Goal: Task Accomplishment & Management: Complete application form

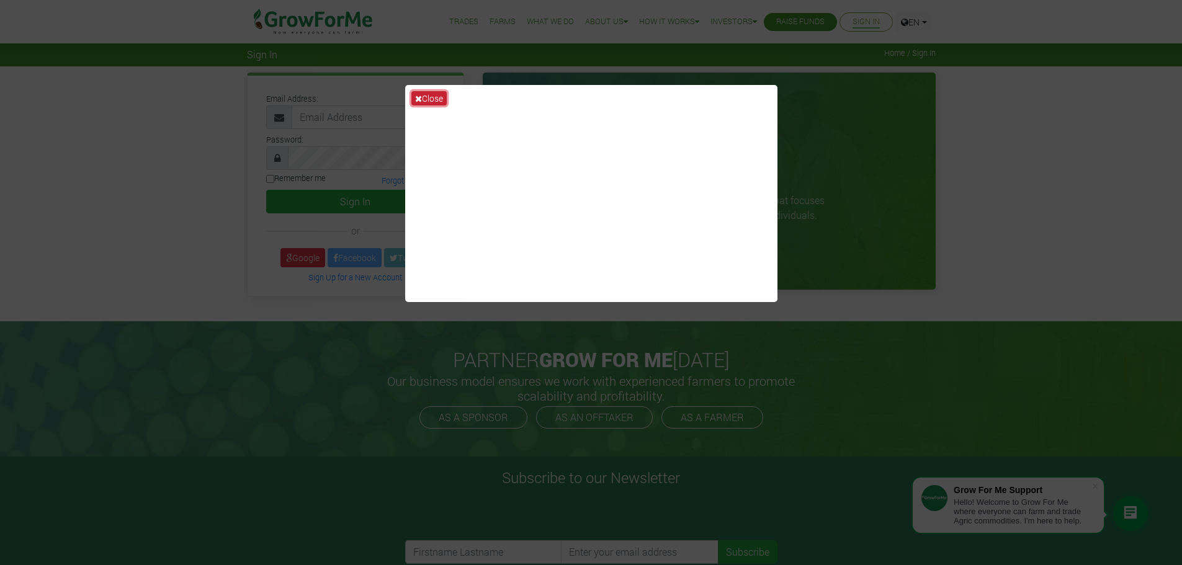
click at [424, 97] on button "Close" at bounding box center [428, 98] width 35 height 14
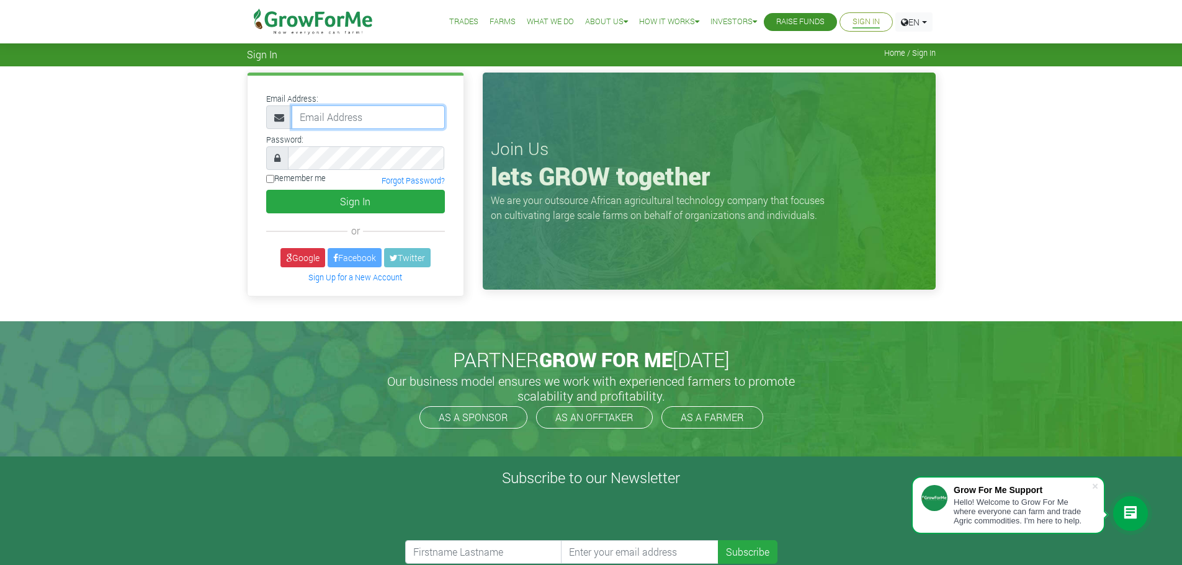
click at [364, 115] on input "email" at bounding box center [368, 117] width 153 height 24
type input "haogoe@preciseagroprocessing.com"
click at [416, 179] on link "Forgot Password?" at bounding box center [413, 181] width 63 height 10
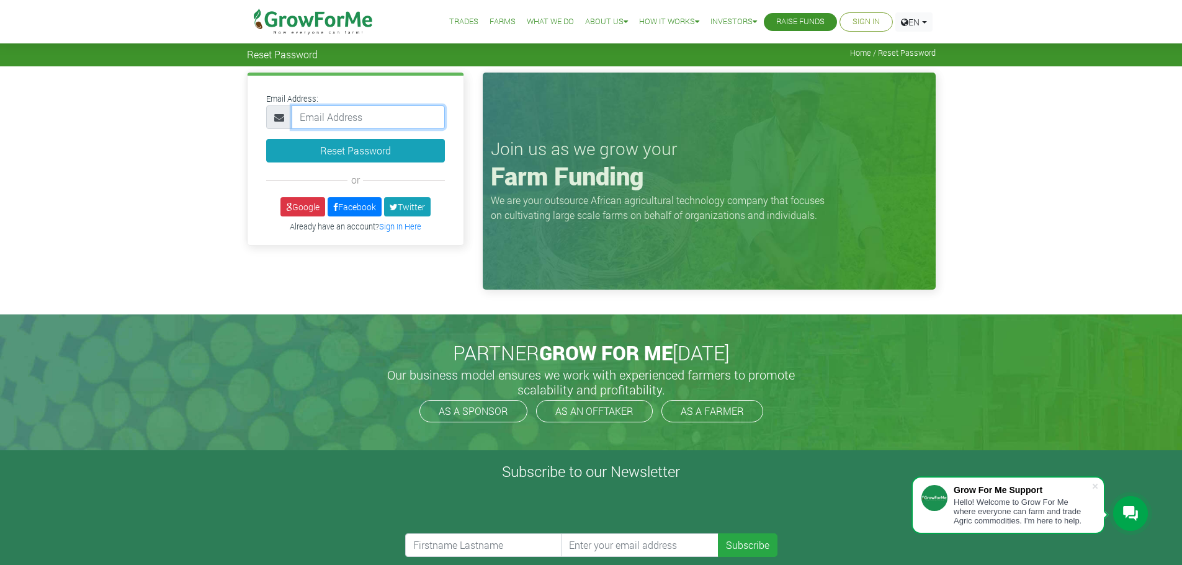
click at [356, 117] on input "email" at bounding box center [368, 117] width 153 height 24
type input "haogoe@preciseagroprocessing.com"
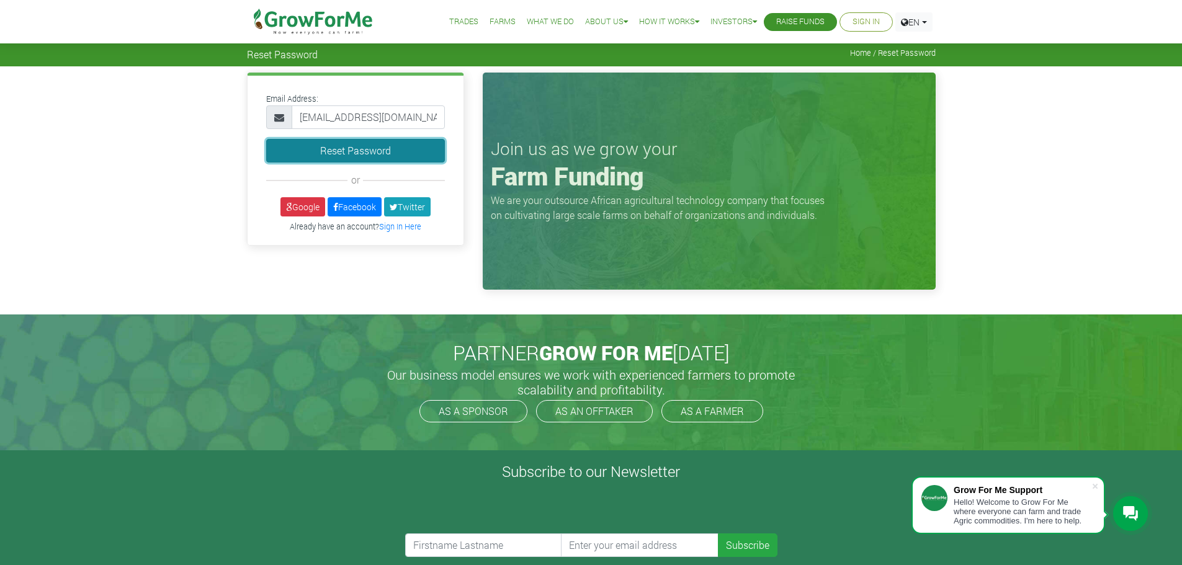
click at [351, 148] on button "Reset Password" at bounding box center [355, 151] width 179 height 24
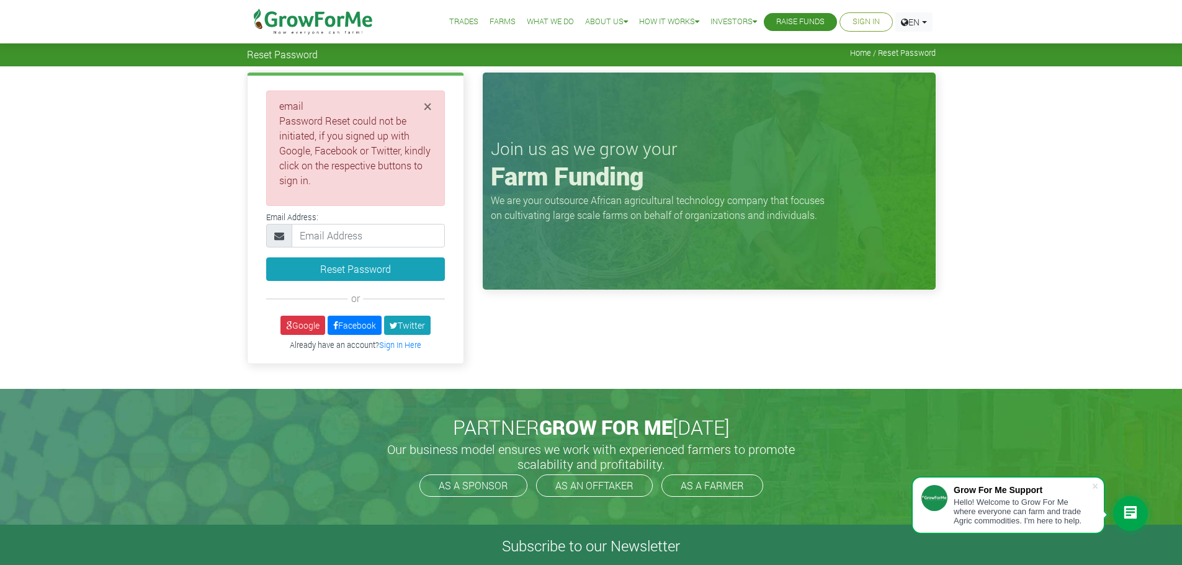
click at [793, 19] on link "Raise Funds" at bounding box center [800, 22] width 48 height 13
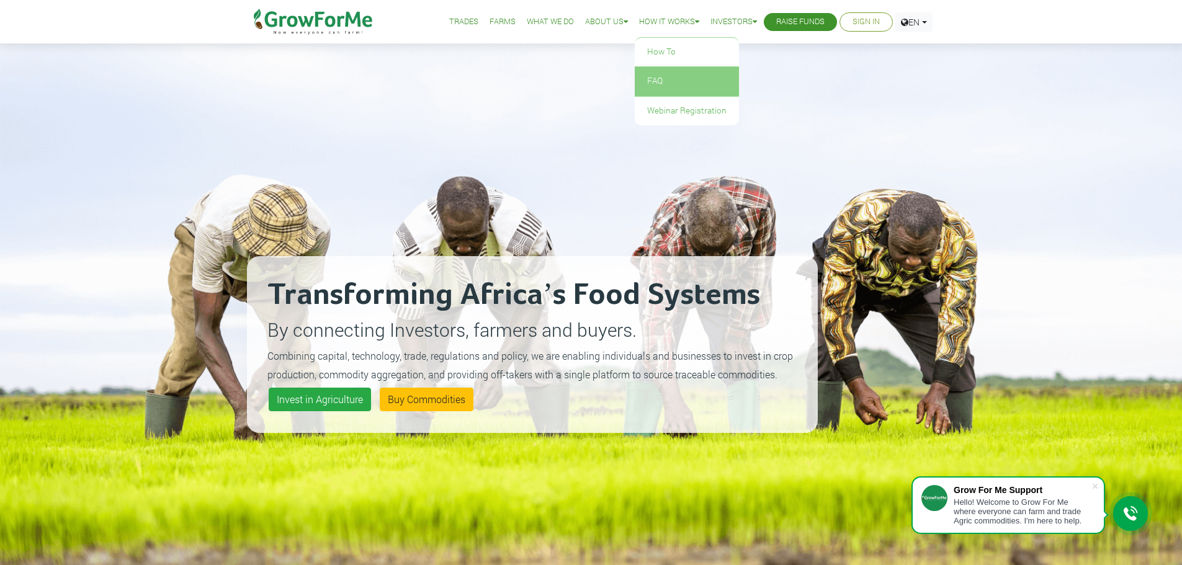
click at [648, 78] on link "FAQ" at bounding box center [687, 81] width 104 height 29
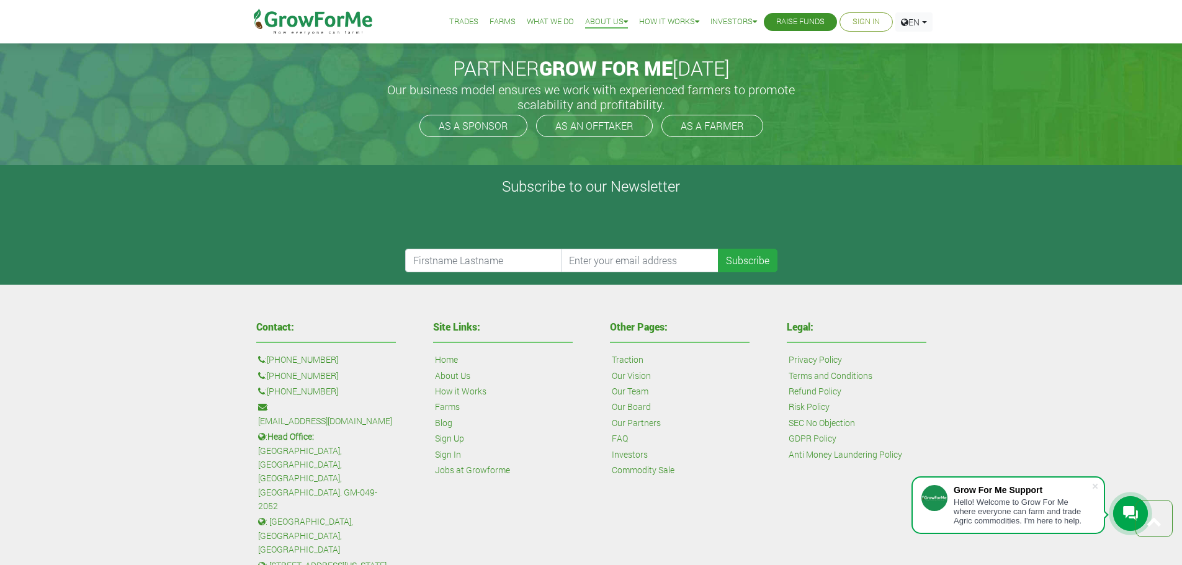
scroll to position [1179, 0]
click at [457, 437] on link "Sign Up" at bounding box center [449, 438] width 29 height 14
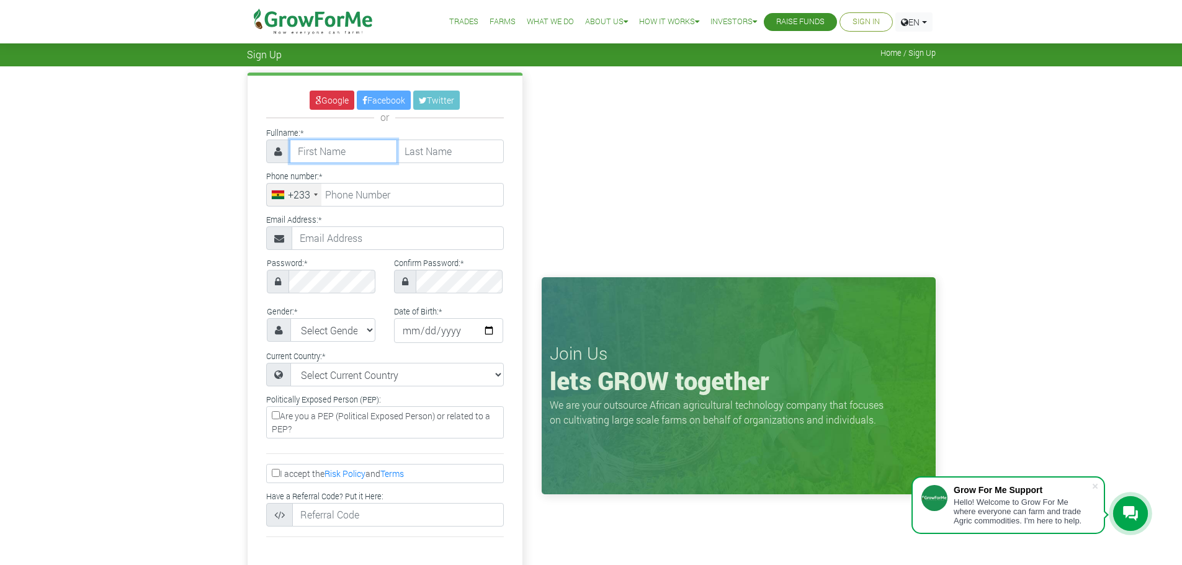
click at [359, 150] on input "text" at bounding box center [343, 152] width 107 height 24
type input "Henry"
type input "Ogoe"
type input "4128864647"
type input "atoogoe@gmail.com"
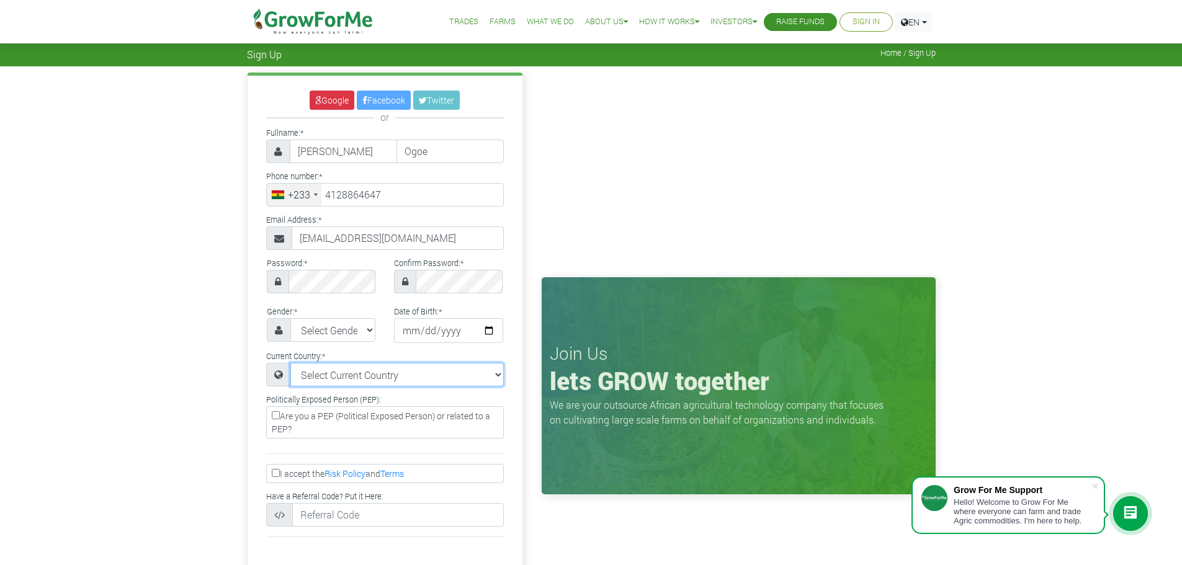
select select "[GEOGRAPHIC_DATA]"
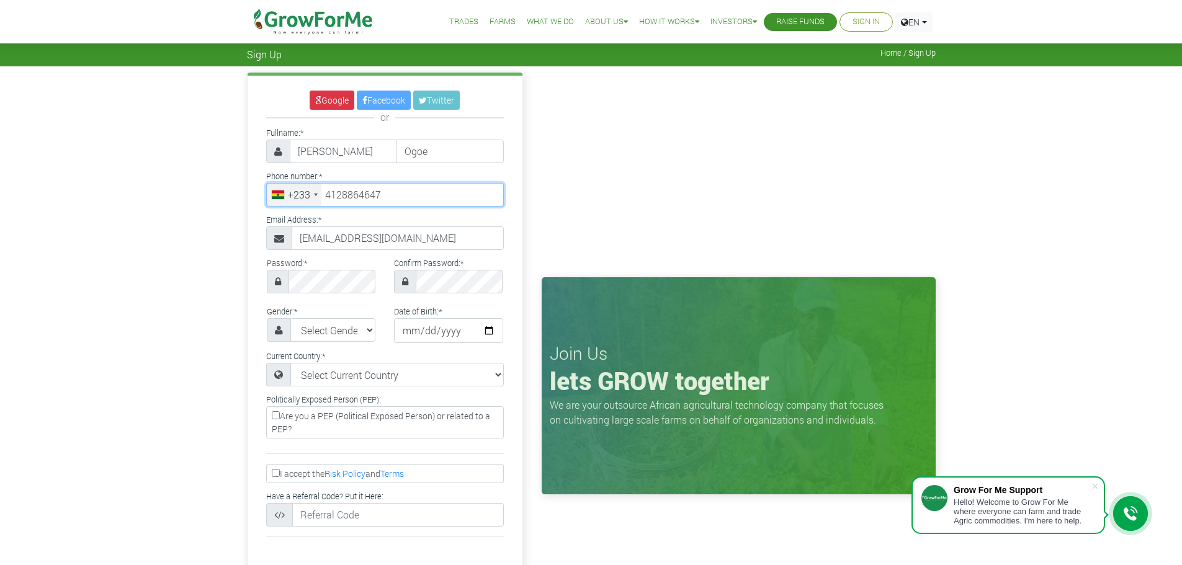
click at [394, 197] on input "4128864647" at bounding box center [385, 195] width 238 height 24
type input "4"
type input "55 848 2120"
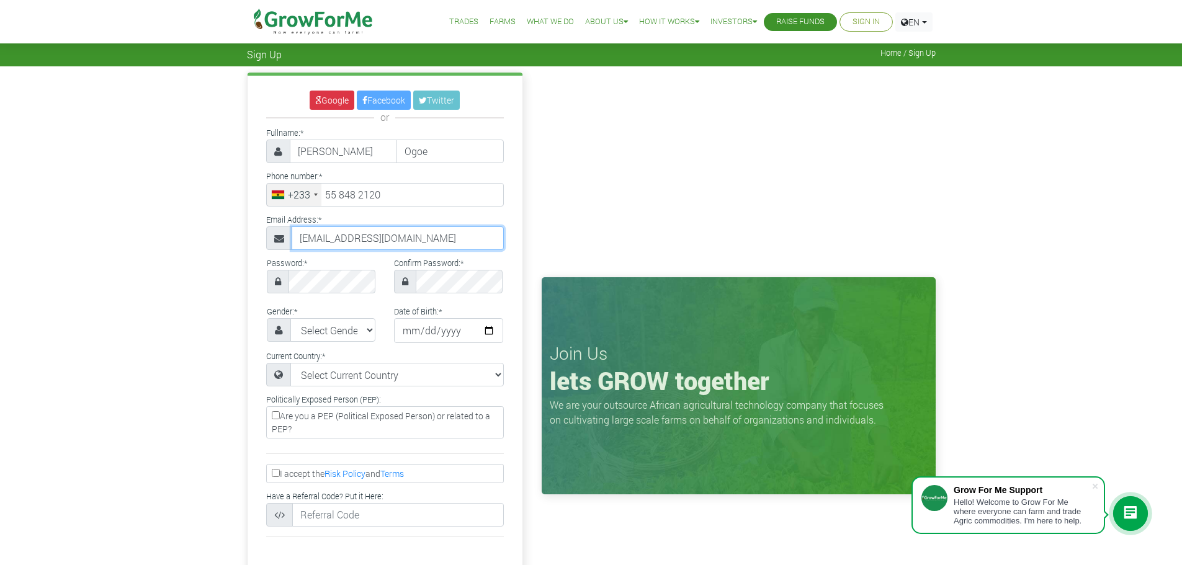
click at [401, 239] on input "atoogoe@gmail.com" at bounding box center [398, 239] width 212 height 24
type input "a"
type input "haogoe@preciseagroprocessing.com"
click at [369, 329] on select "Select Gender Female Male" at bounding box center [333, 330] width 86 height 24
select select "[DEMOGRAPHIC_DATA]"
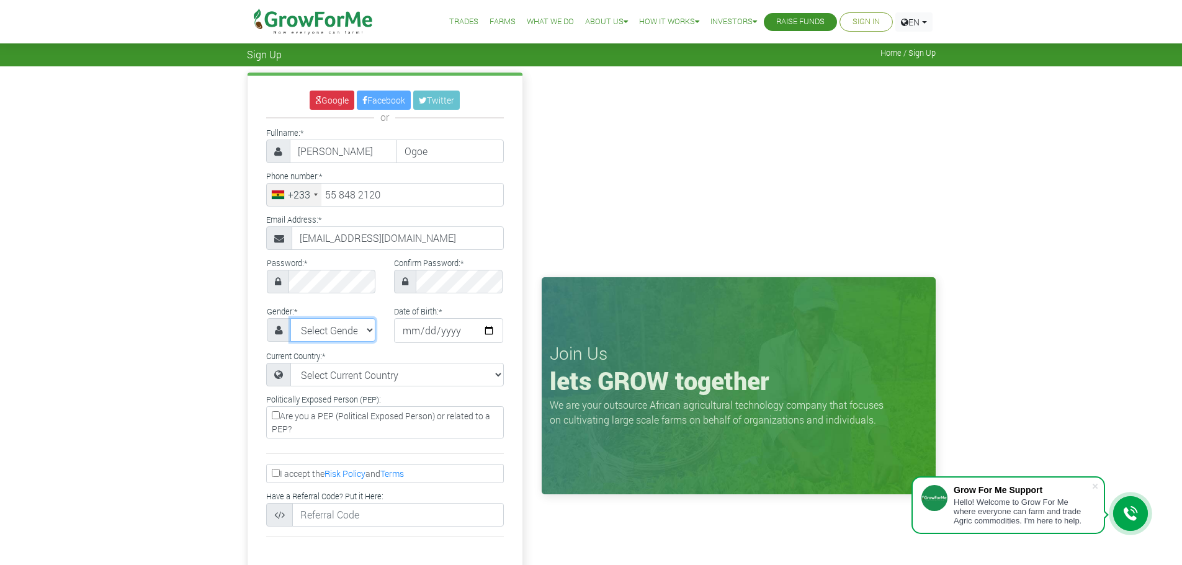
click at [290, 318] on select "Select Gender Female Male" at bounding box center [333, 330] width 86 height 24
click at [459, 327] on input "date" at bounding box center [448, 330] width 109 height 25
click at [402, 332] on input "date" at bounding box center [448, 330] width 109 height 25
type input "[DATE]"
click at [498, 374] on select "Select Current Country Afghanistan Albania Algeria American Samoa Andorra Angol…" at bounding box center [396, 375] width 213 height 24
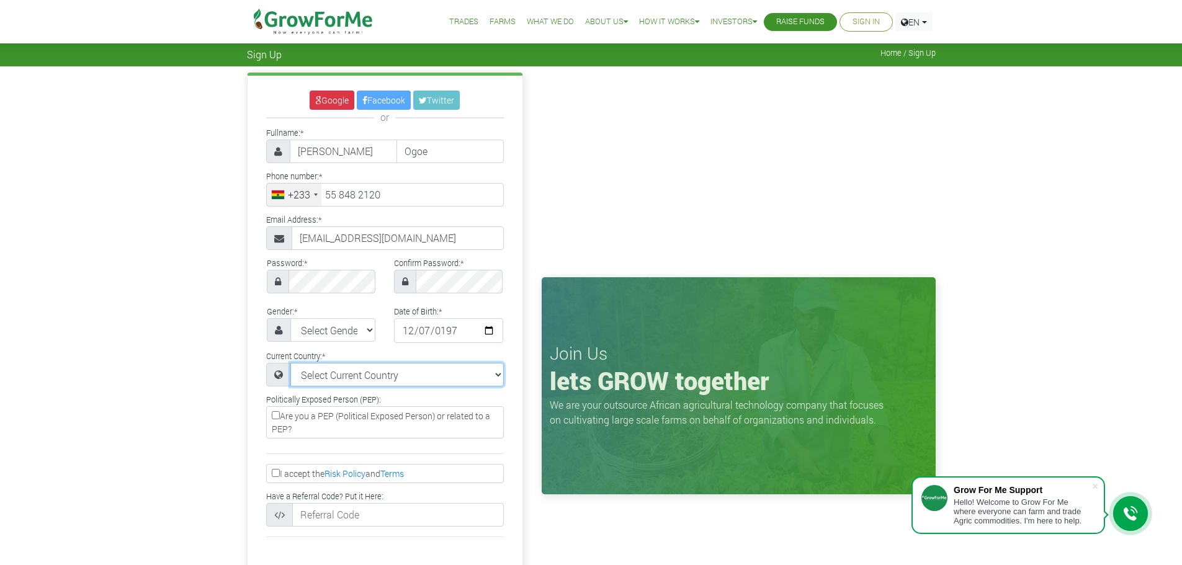
select select "[GEOGRAPHIC_DATA]"
click at [290, 363] on select "Select Current Country Afghanistan Albania Algeria American Samoa Andorra Angol…" at bounding box center [396, 375] width 213 height 24
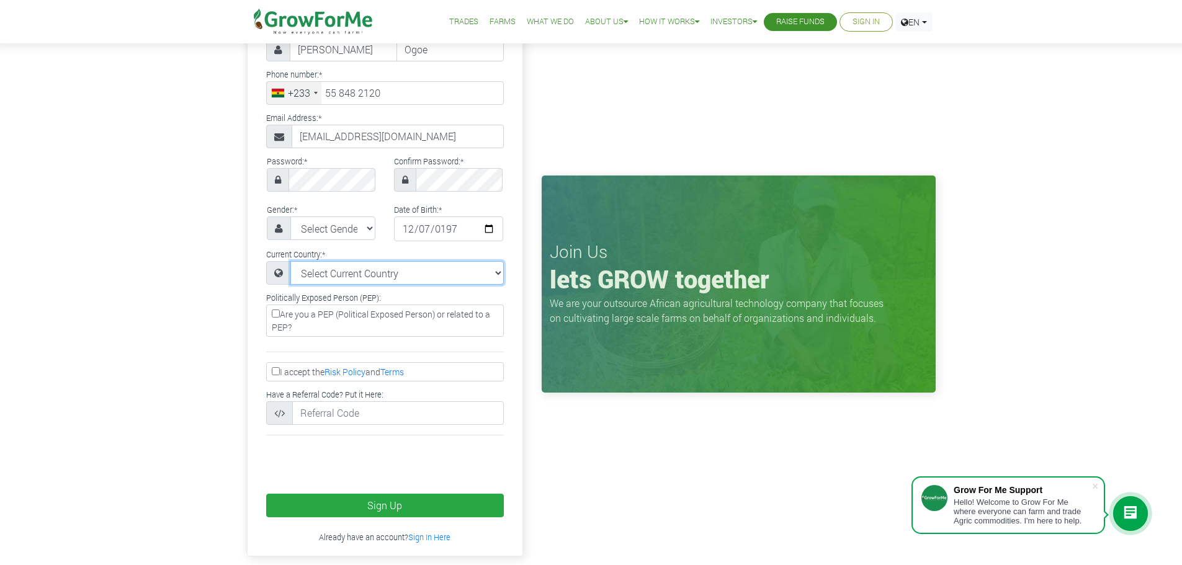
scroll to position [124, 0]
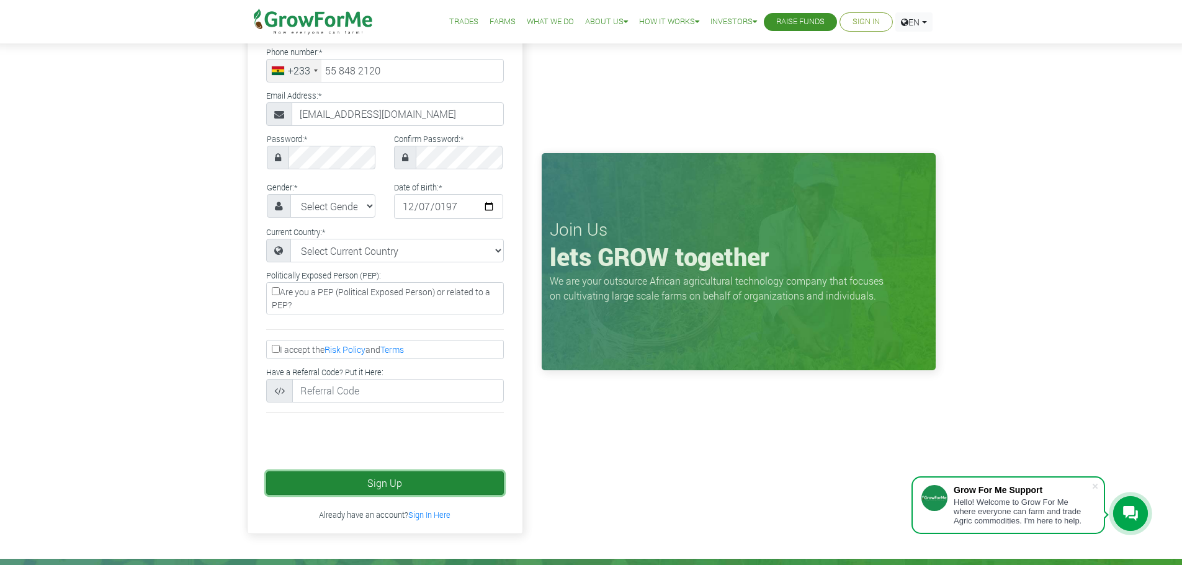
click at [390, 481] on button "Sign Up" at bounding box center [385, 484] width 238 height 24
click at [273, 348] on input "I accept the Risk Policy and Terms" at bounding box center [276, 349] width 8 height 8
checkbox input "true"
click at [387, 483] on button "Sign Up" at bounding box center [385, 484] width 238 height 24
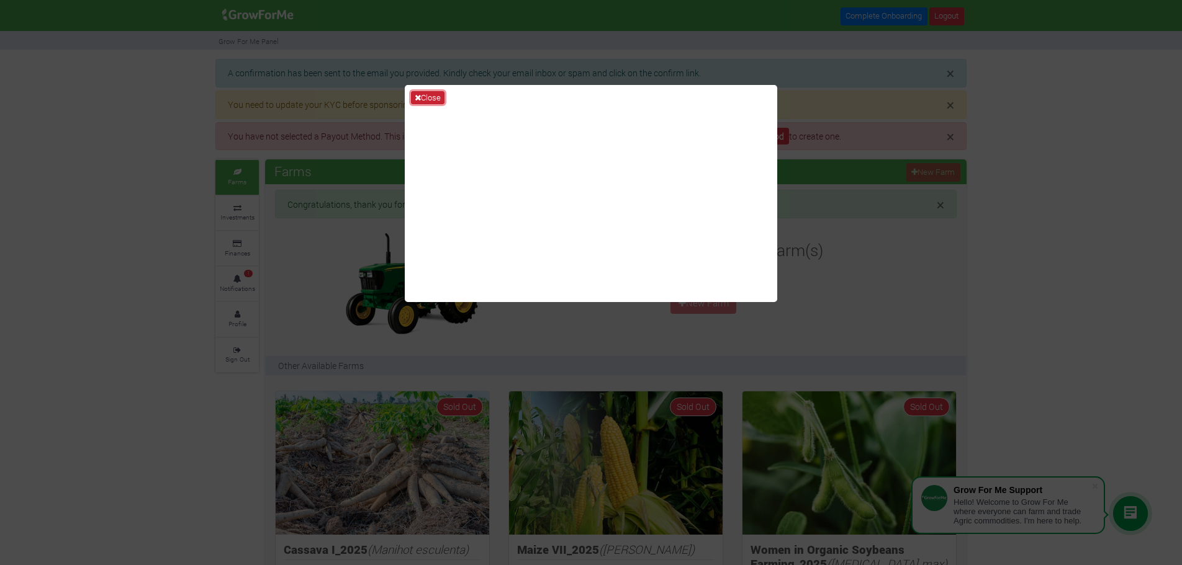
click at [426, 91] on button "Close" at bounding box center [428, 98] width 34 height 14
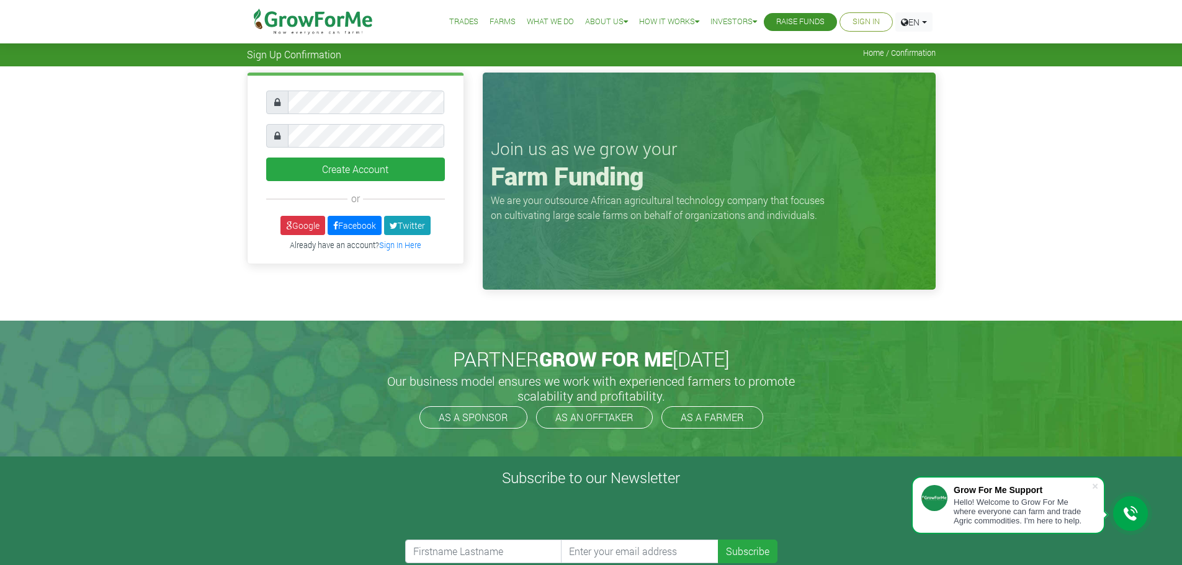
click at [858, 20] on link "Sign In" at bounding box center [866, 22] width 27 height 13
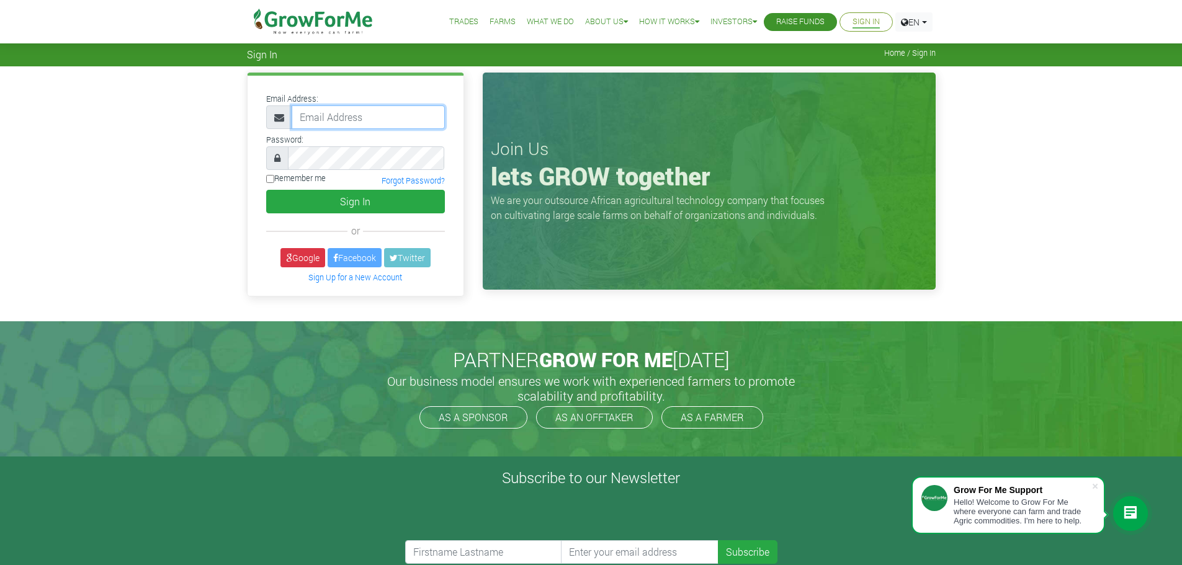
type input "haogoe@preciseagroprocessing.com"
click at [269, 178] on input "Remember me" at bounding box center [270, 179] width 8 height 8
checkbox input "true"
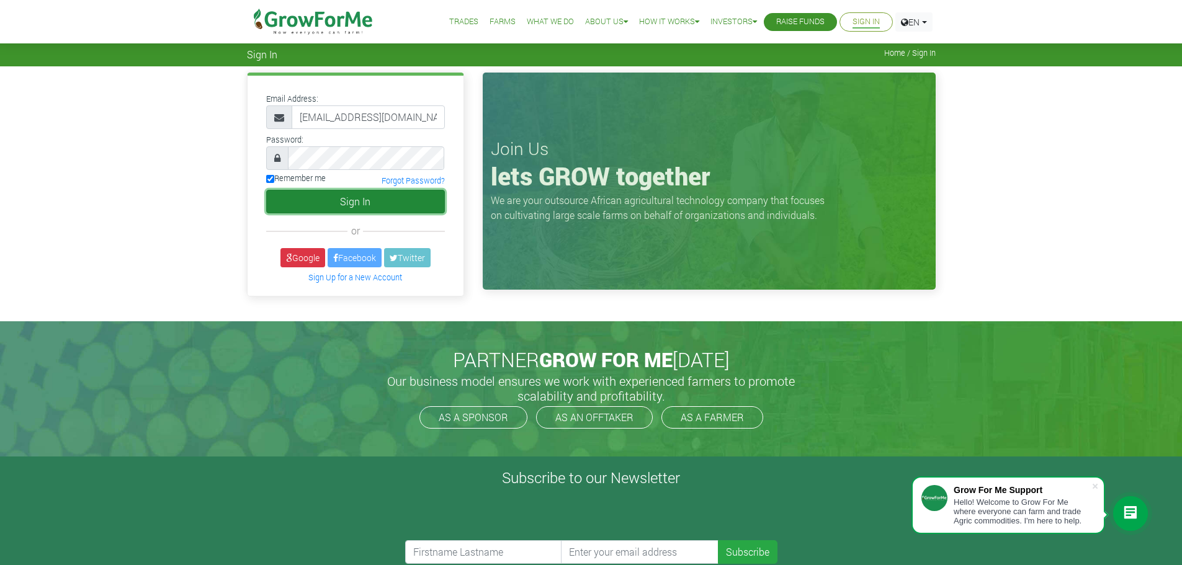
click at [366, 200] on button "Sign In" at bounding box center [355, 202] width 179 height 24
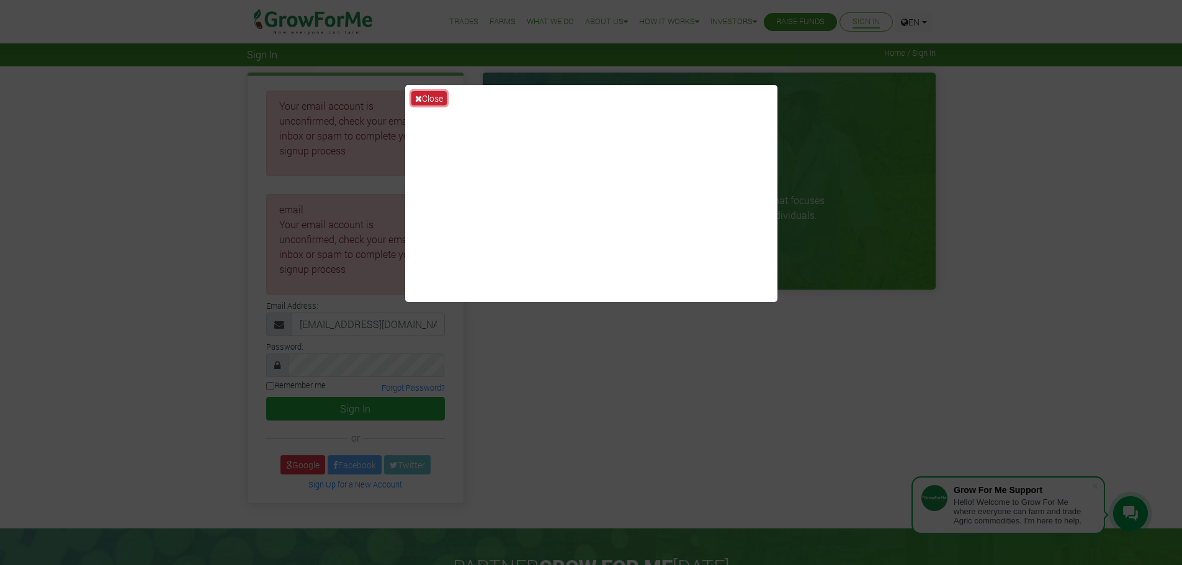
click at [421, 95] on icon at bounding box center [418, 98] width 7 height 9
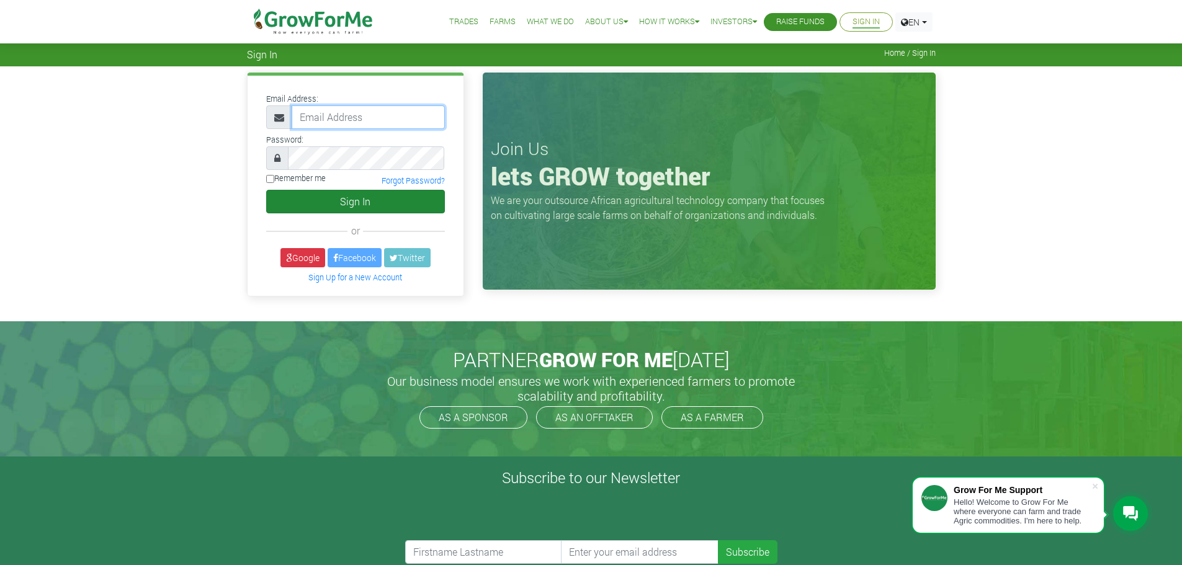
type input "haogoe@preciseagroprocessing.com"
click at [351, 199] on button "Sign In" at bounding box center [355, 202] width 179 height 24
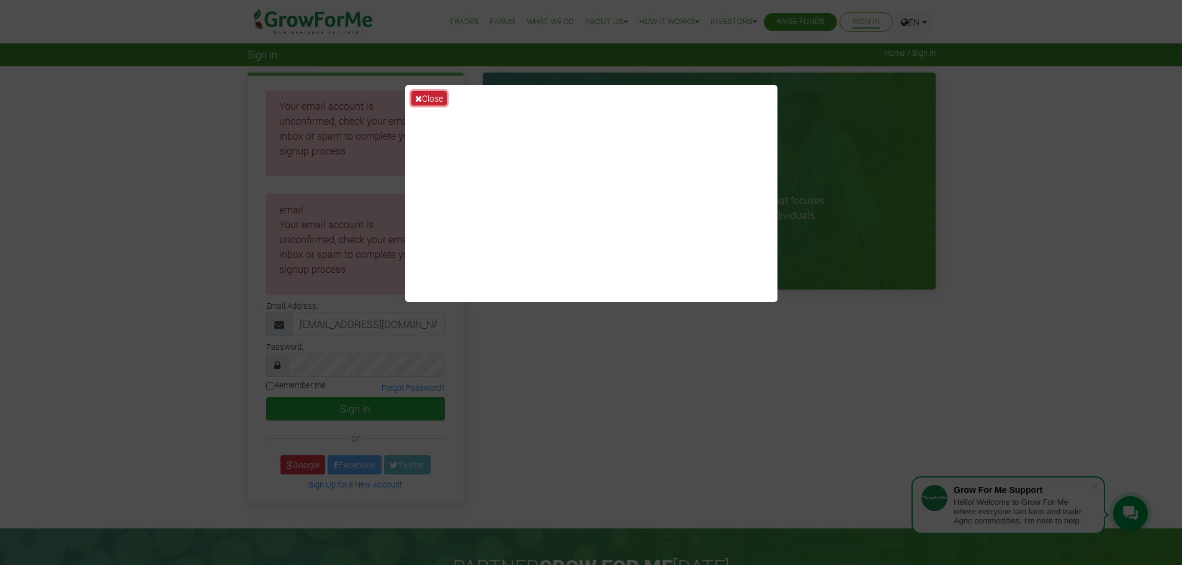
click at [434, 94] on button "Close" at bounding box center [428, 98] width 35 height 14
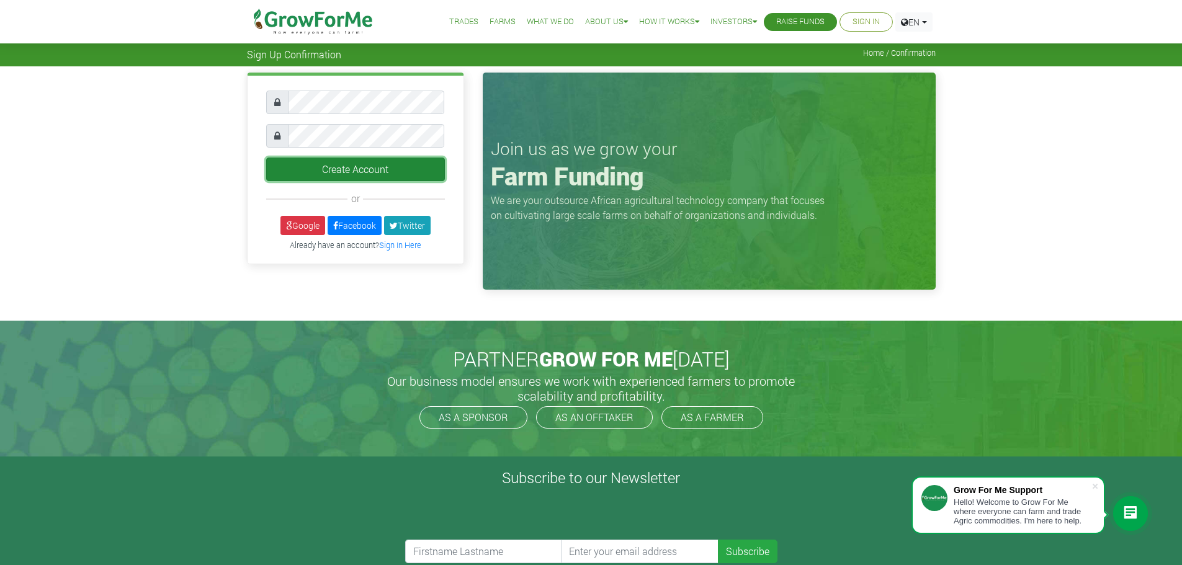
click at [331, 166] on button "Create Account" at bounding box center [355, 170] width 179 height 24
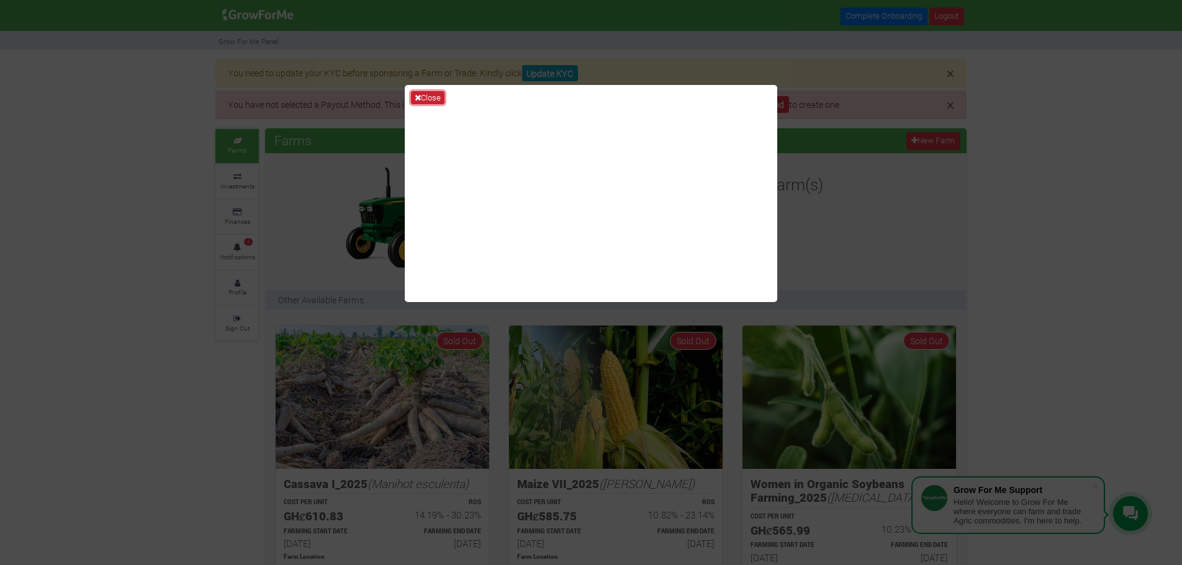
click at [425, 95] on button "Close" at bounding box center [428, 98] width 34 height 14
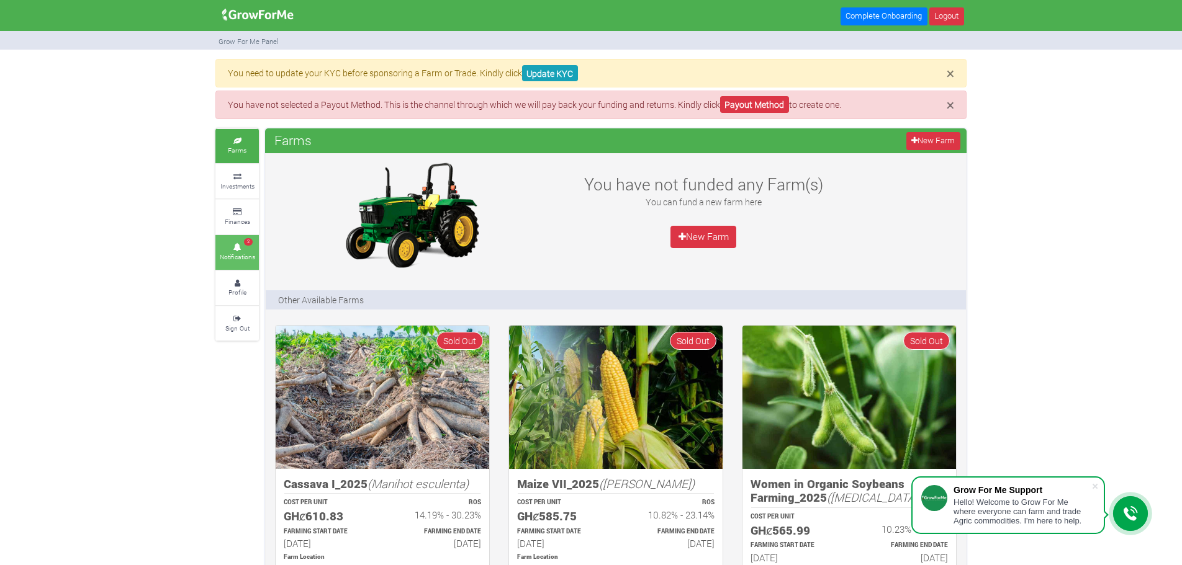
click at [243, 251] on link "2 Notifications" at bounding box center [236, 252] width 43 height 34
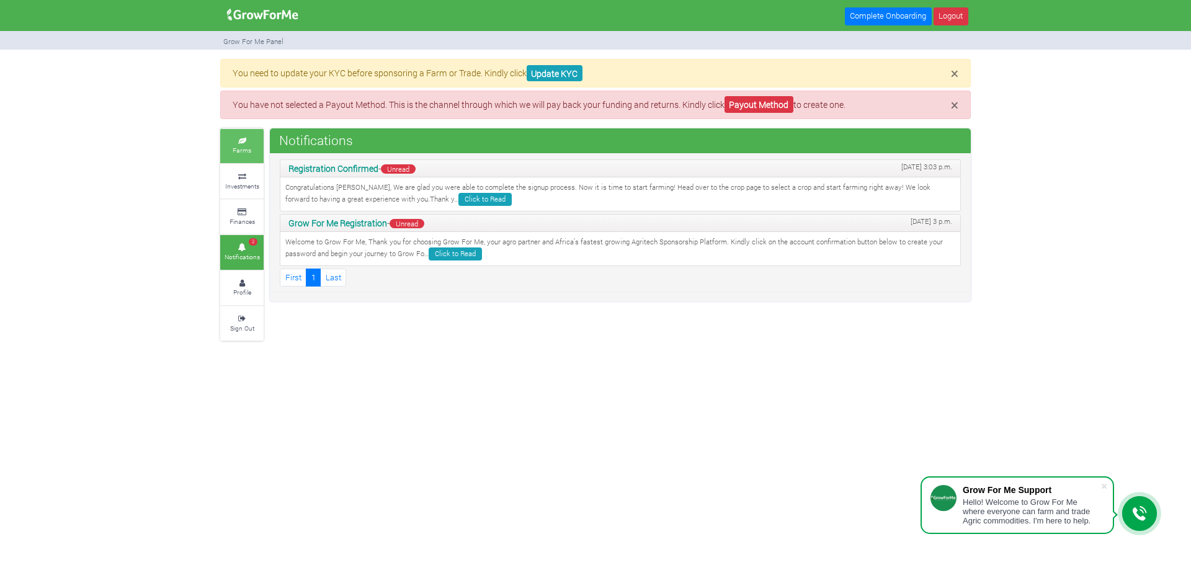
click at [243, 148] on small "Farms" at bounding box center [242, 150] width 19 height 9
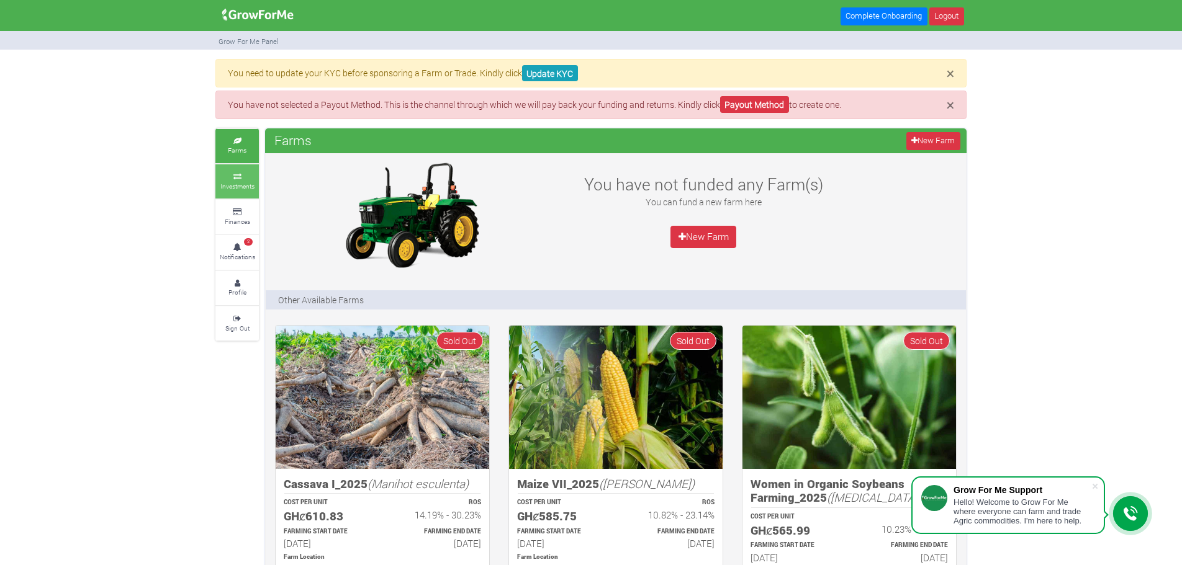
click at [241, 174] on icon at bounding box center [236, 177] width 37 height 6
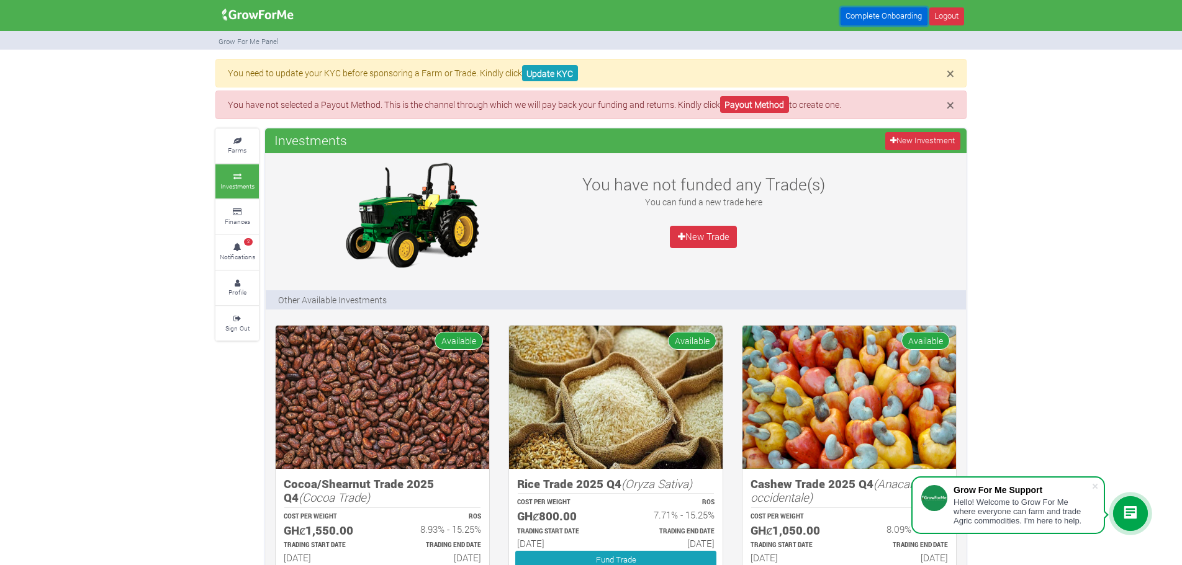
click at [889, 14] on link "Complete Onboarding" at bounding box center [883, 16] width 87 height 18
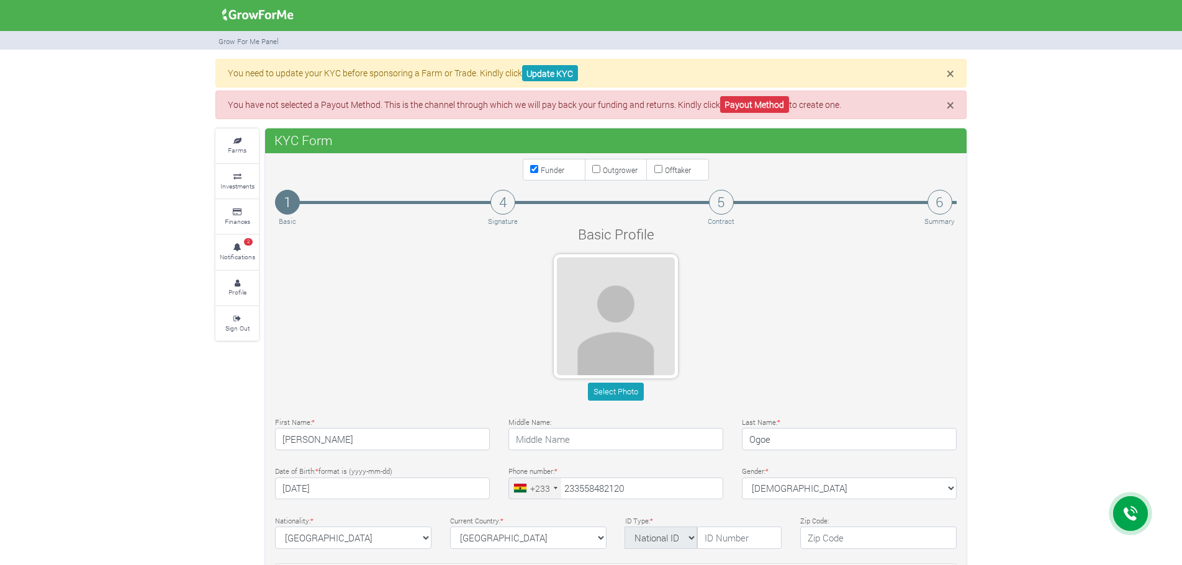
type input "55 848 2120"
